Goal: Find specific page/section: Find specific page/section

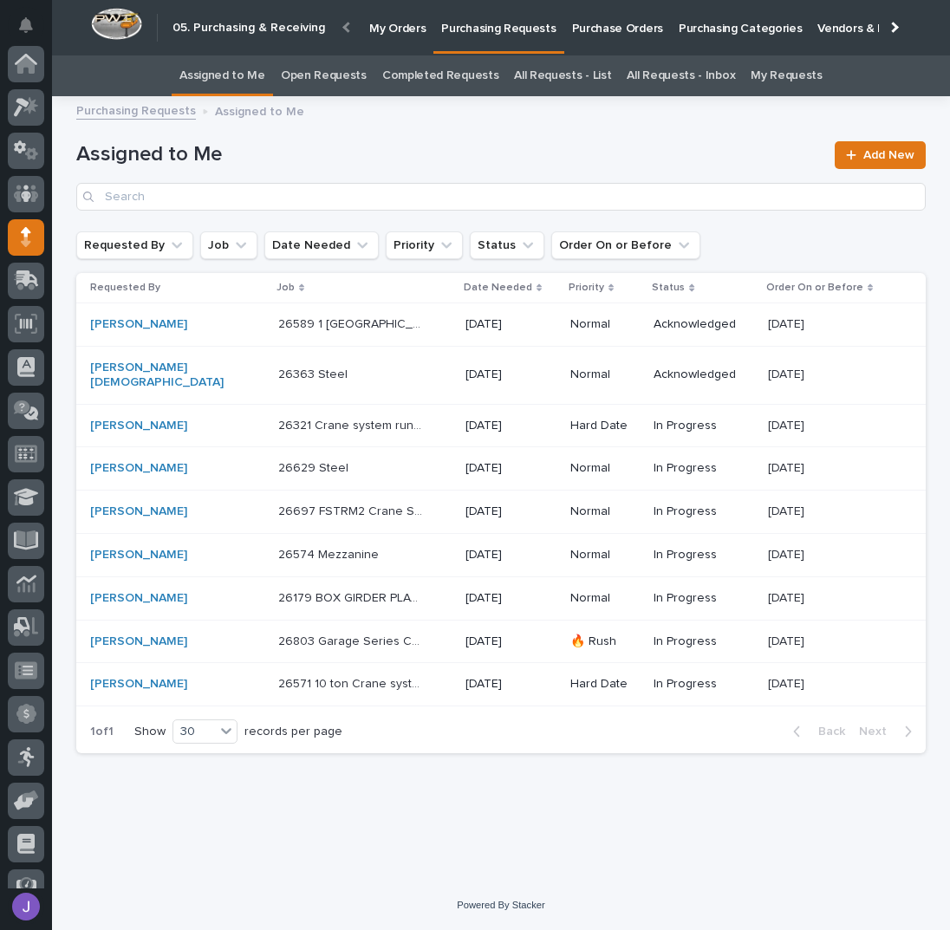
scroll to position [154, 0]
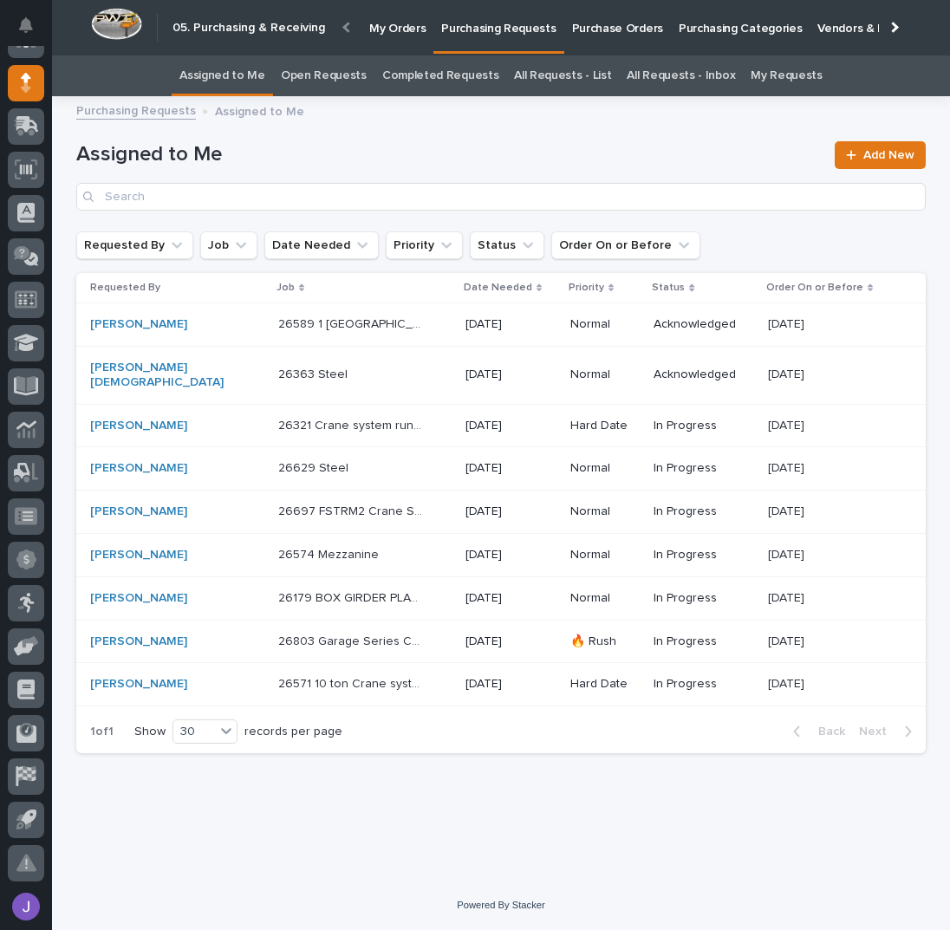
click at [585, 70] on link "All Requests - List" at bounding box center [562, 75] width 97 height 41
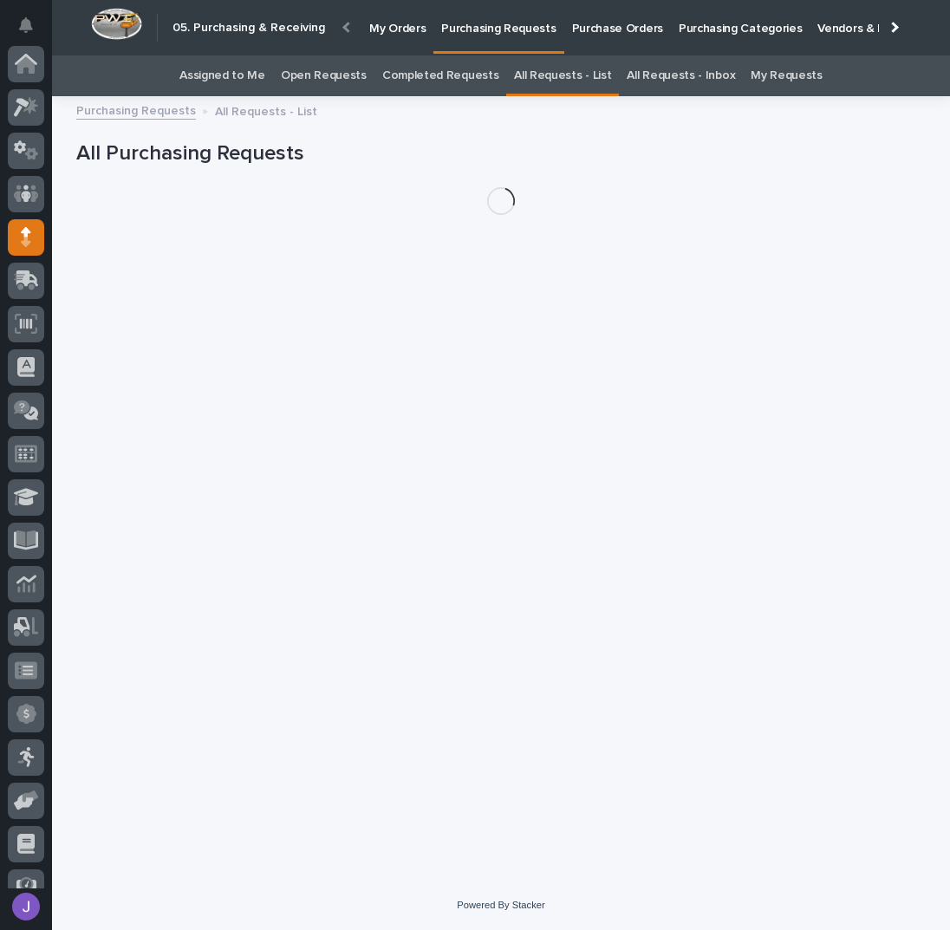
scroll to position [154, 0]
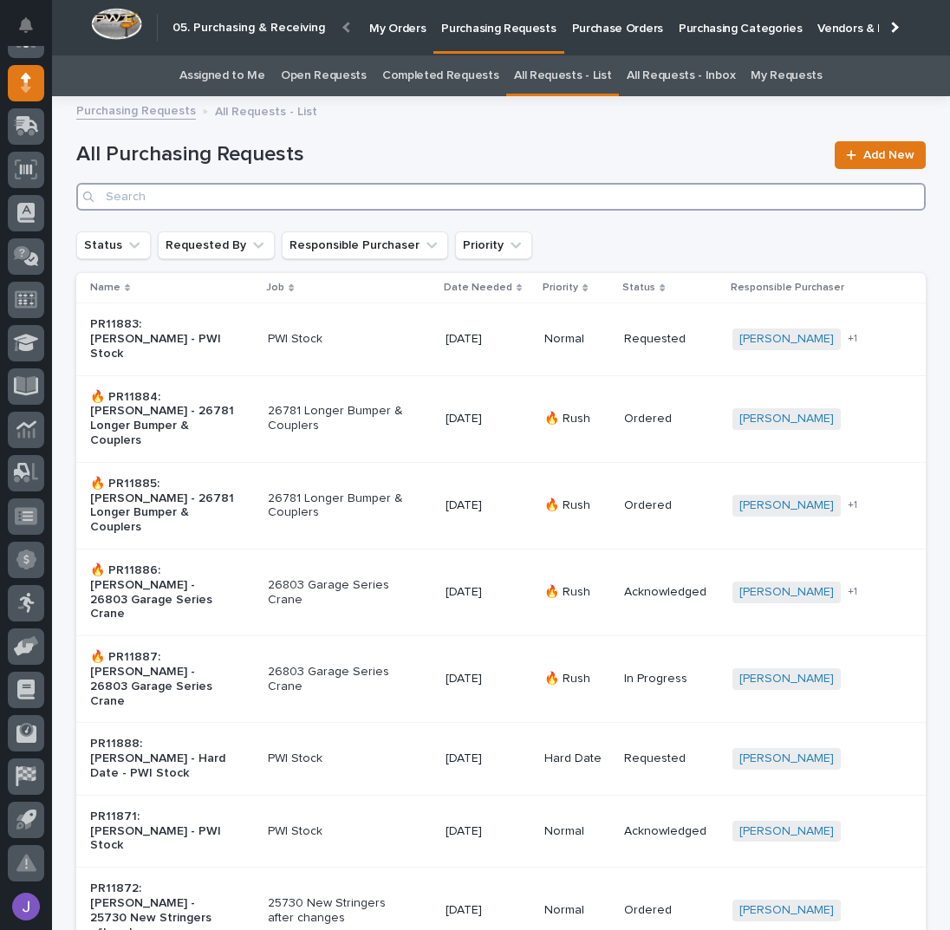
click at [336, 197] on input "Search" at bounding box center [500, 197] width 849 height 28
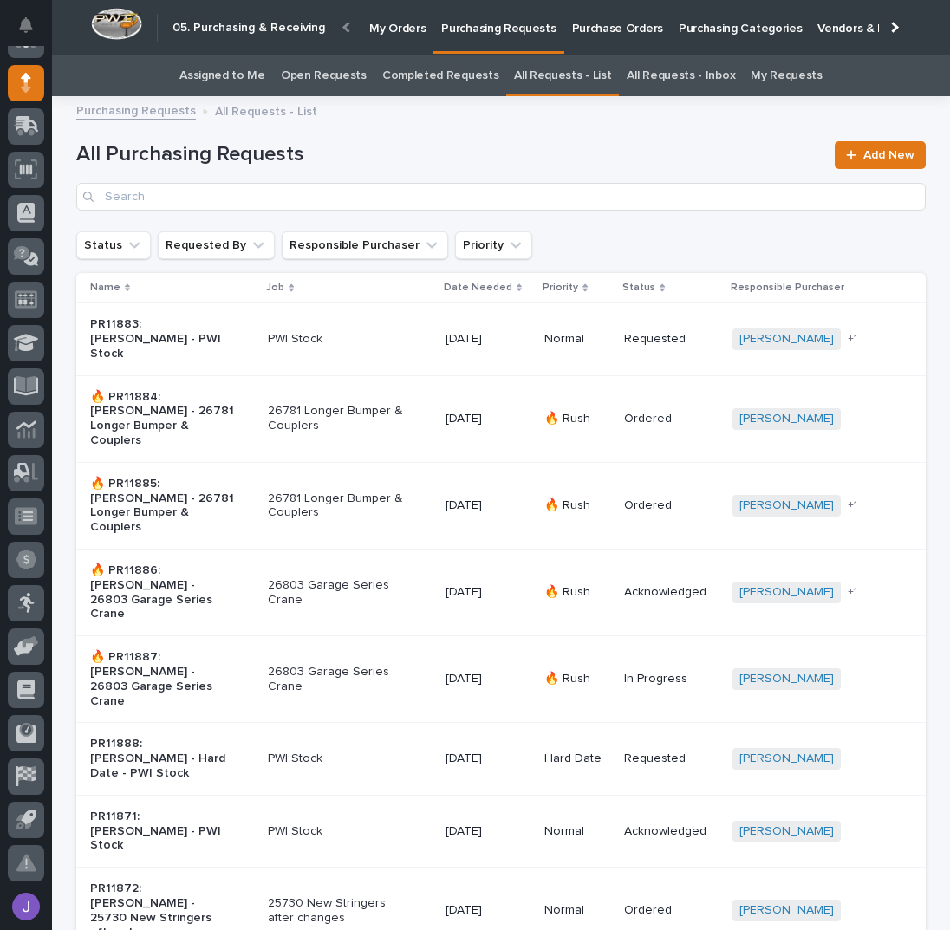
click at [369, 170] on div "All Purchasing Requests Add New" at bounding box center [500, 175] width 849 height 69
click at [515, 29] on p "Purchasing Requests" at bounding box center [498, 18] width 114 height 36
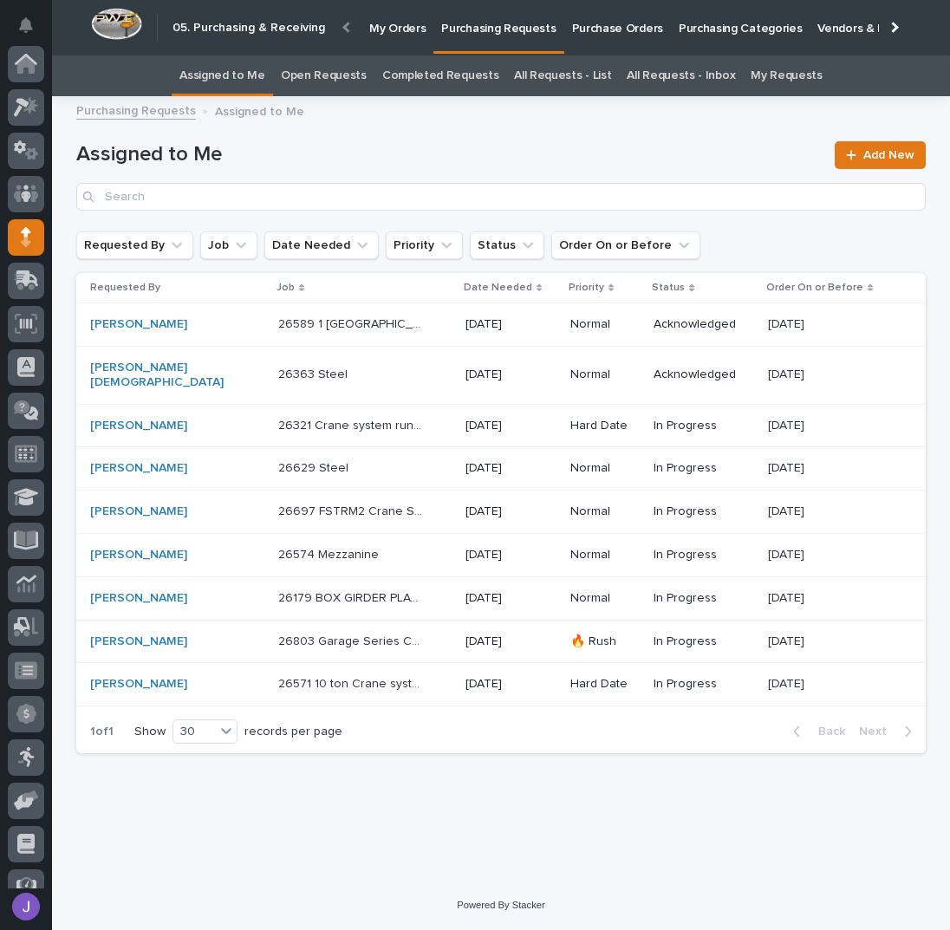
scroll to position [154, 0]
